Goal: Task Accomplishment & Management: Manage account settings

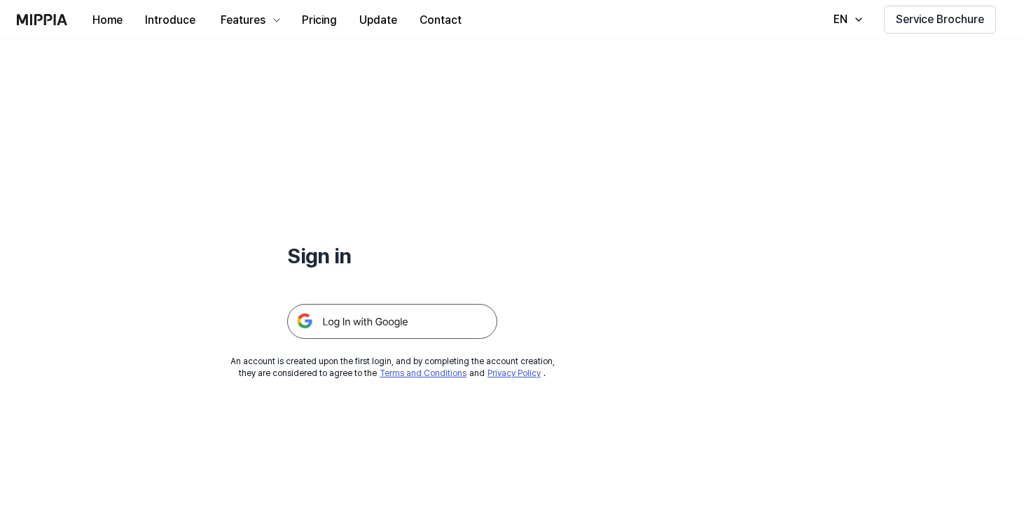
click at [399, 326] on img at bounding box center [392, 321] width 210 height 35
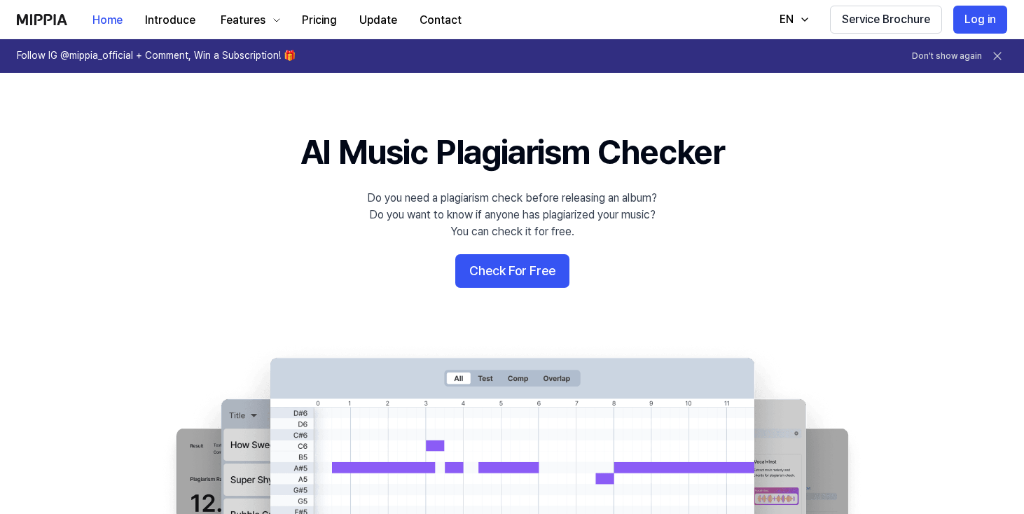
scroll to position [389, 0]
